Goal: Task Accomplishment & Management: Manage account settings

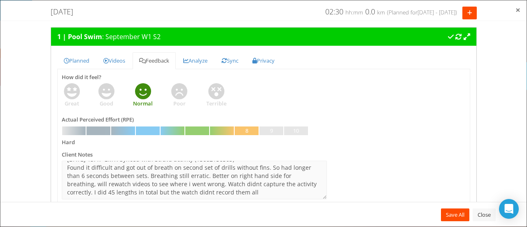
click at [516, 10] on span "×" at bounding box center [518, 10] width 5 height 12
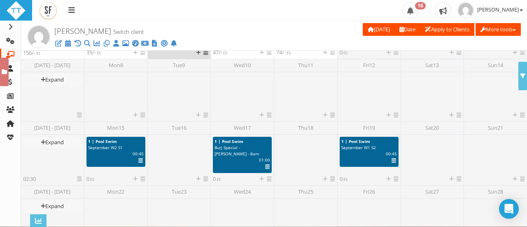
scroll to position [345, 0]
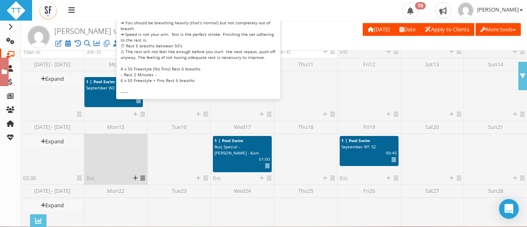
drag, startPoint x: 114, startPoint y: 150, endPoint x: 112, endPoint y: 91, distance: 58.9
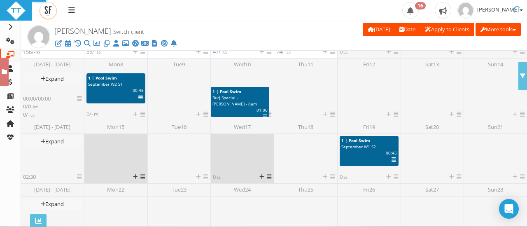
drag, startPoint x: 252, startPoint y: 138, endPoint x: 250, endPoint y: 89, distance: 49.1
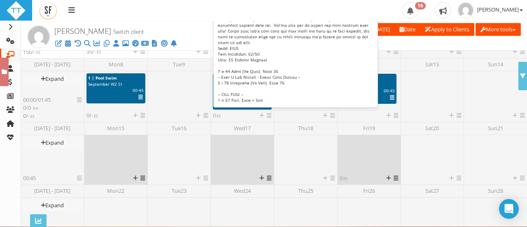
drag, startPoint x: 381, startPoint y: 149, endPoint x: 380, endPoint y: 85, distance: 63.4
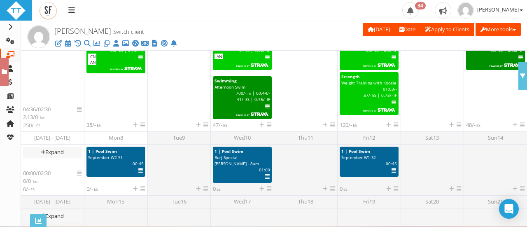
scroll to position [196, 0]
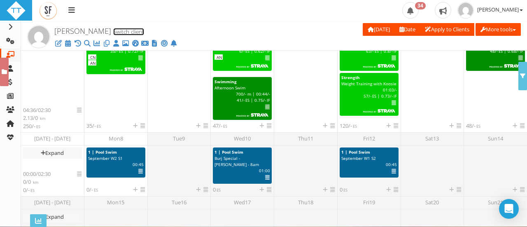
click at [130, 32] on link "Switch client" at bounding box center [128, 31] width 31 height 7
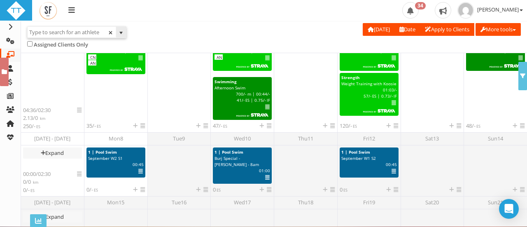
click at [86, 36] on input "text" at bounding box center [72, 32] width 88 height 11
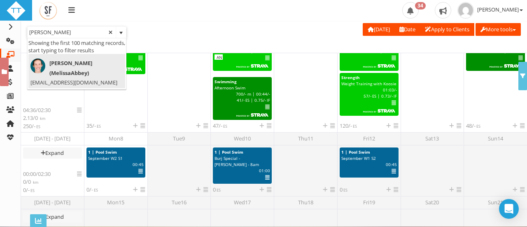
click at [78, 64] on span "Mel Abbey (MelissaAbbey)" at bounding box center [74, 67] width 88 height 19
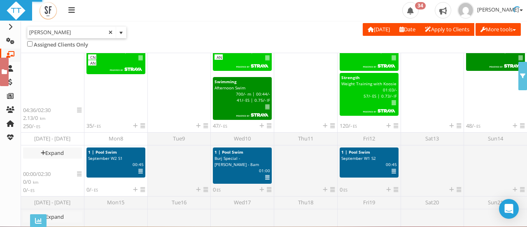
type input "Mel Abbey (MelissaAbbey)"
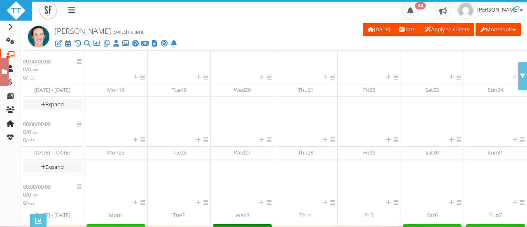
scroll to position [203, 0]
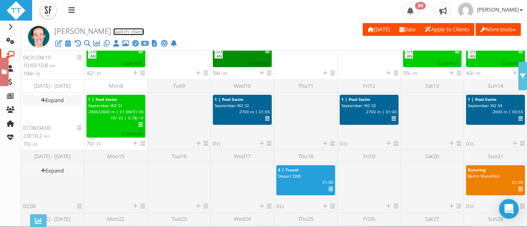
click at [113, 35] on link "Switch client" at bounding box center [128, 31] width 31 height 7
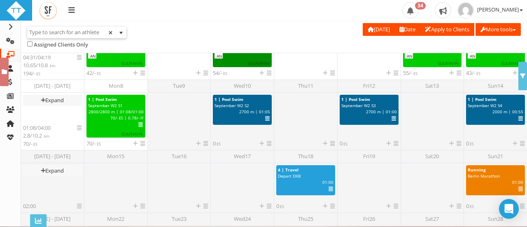
click at [96, 34] on input "text" at bounding box center [72, 32] width 88 height 11
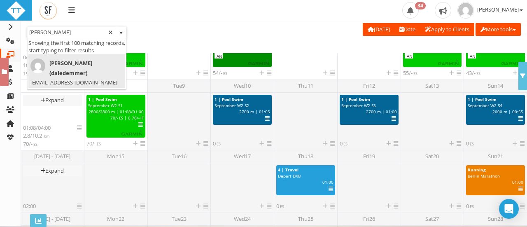
click at [68, 71] on span "Dale Demmer (daledemmer)" at bounding box center [74, 67] width 88 height 19
type input "Dale Demmer (daledemmer)"
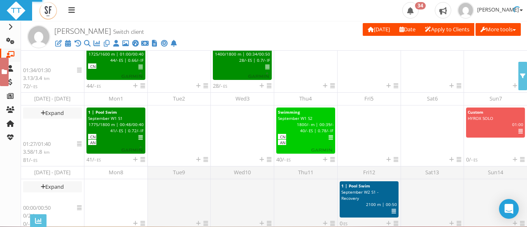
scroll to position [291, 0]
